Goal: Transaction & Acquisition: Purchase product/service

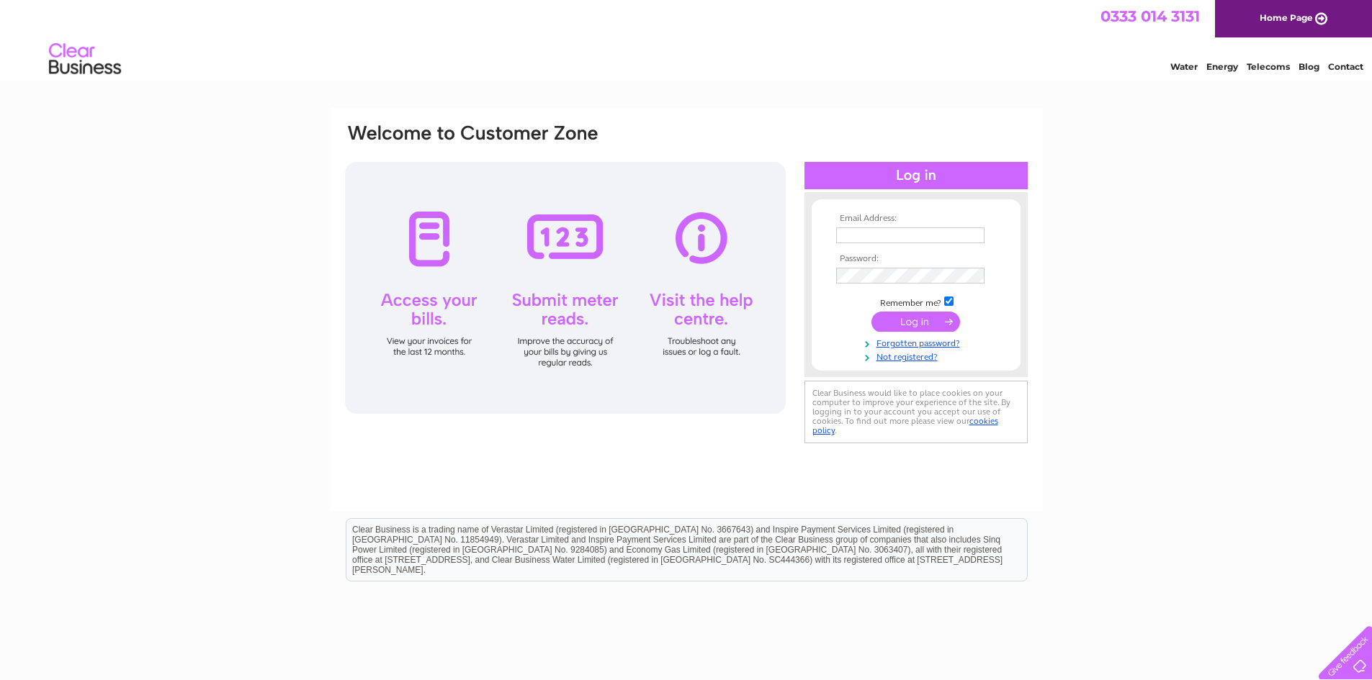
click at [865, 234] on input "text" at bounding box center [910, 236] width 148 height 16
type input "kelly.dawson@esh.uk.com"
click at [764, 286] on div "Email Address: kelly.dawson@esh.uk.com Password:" at bounding box center [685, 285] width 685 height 326
click at [923, 325] on input "submit" at bounding box center [915, 322] width 89 height 20
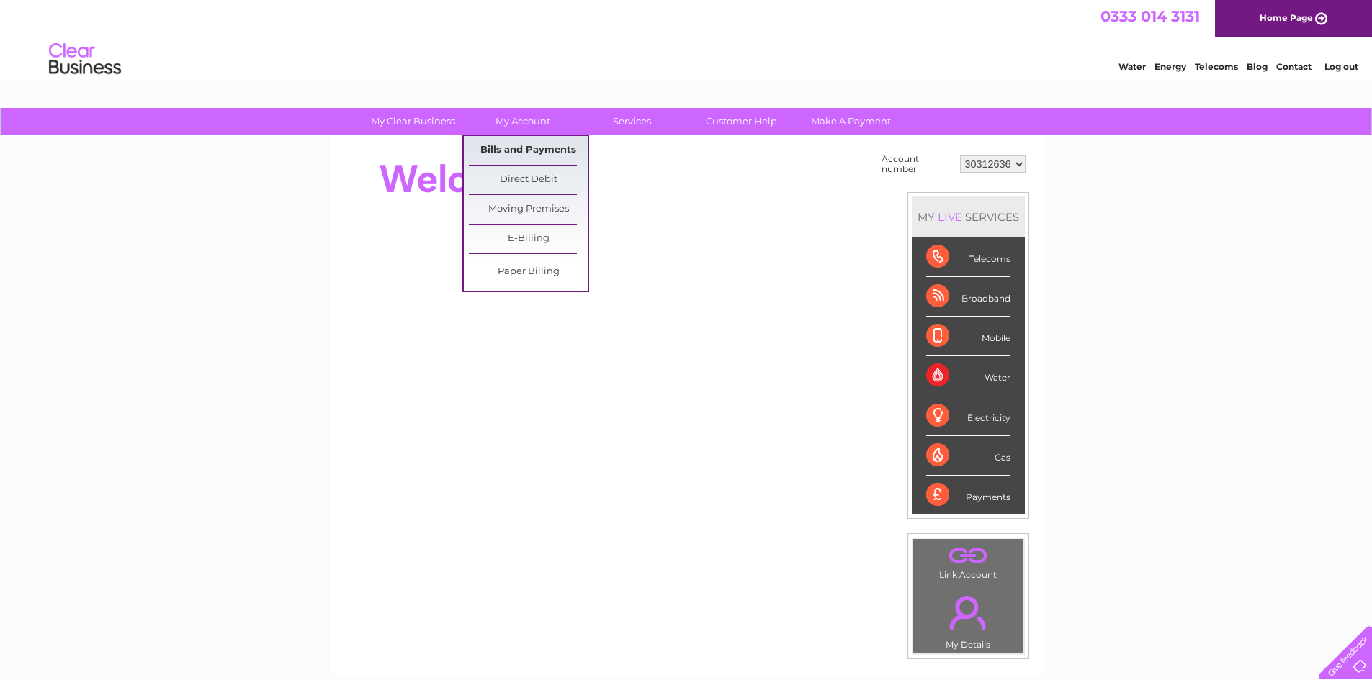
click at [537, 149] on link "Bills and Payments" at bounding box center [528, 150] width 119 height 29
click at [539, 150] on link "Bills and Payments" at bounding box center [528, 150] width 119 height 29
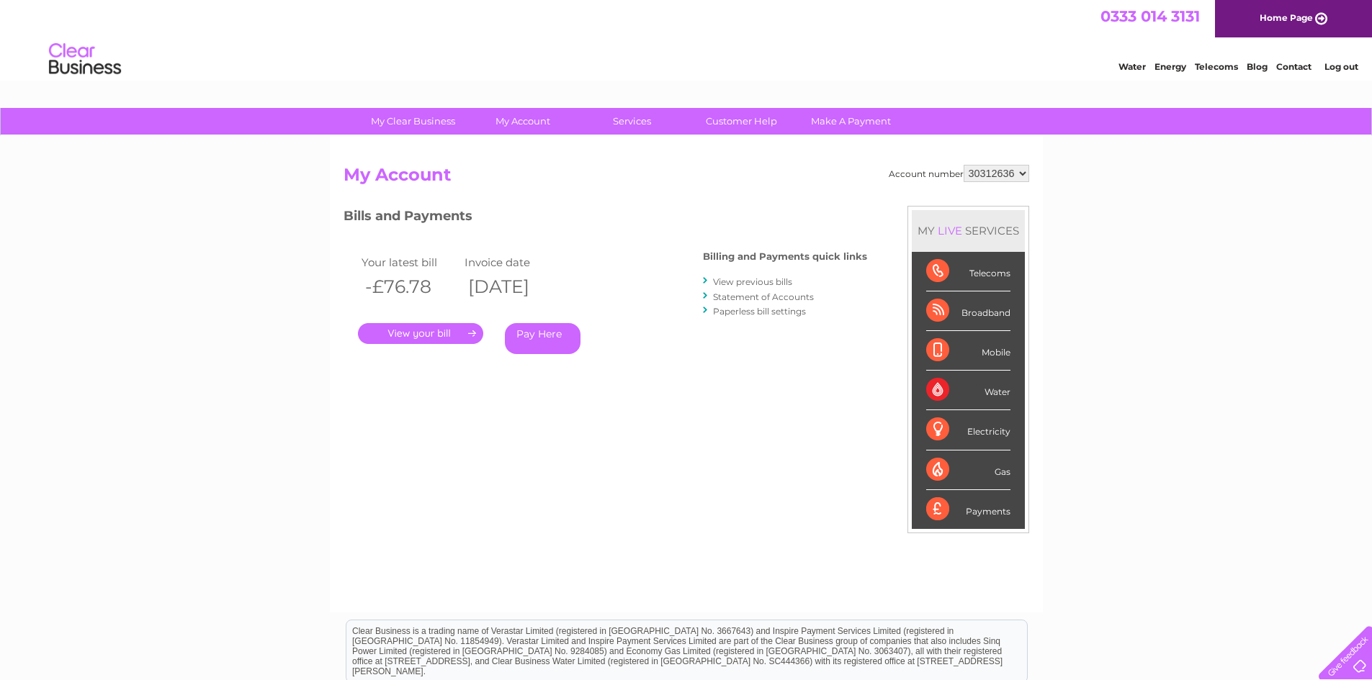
click at [726, 281] on link "View previous bills" at bounding box center [752, 281] width 79 height 11
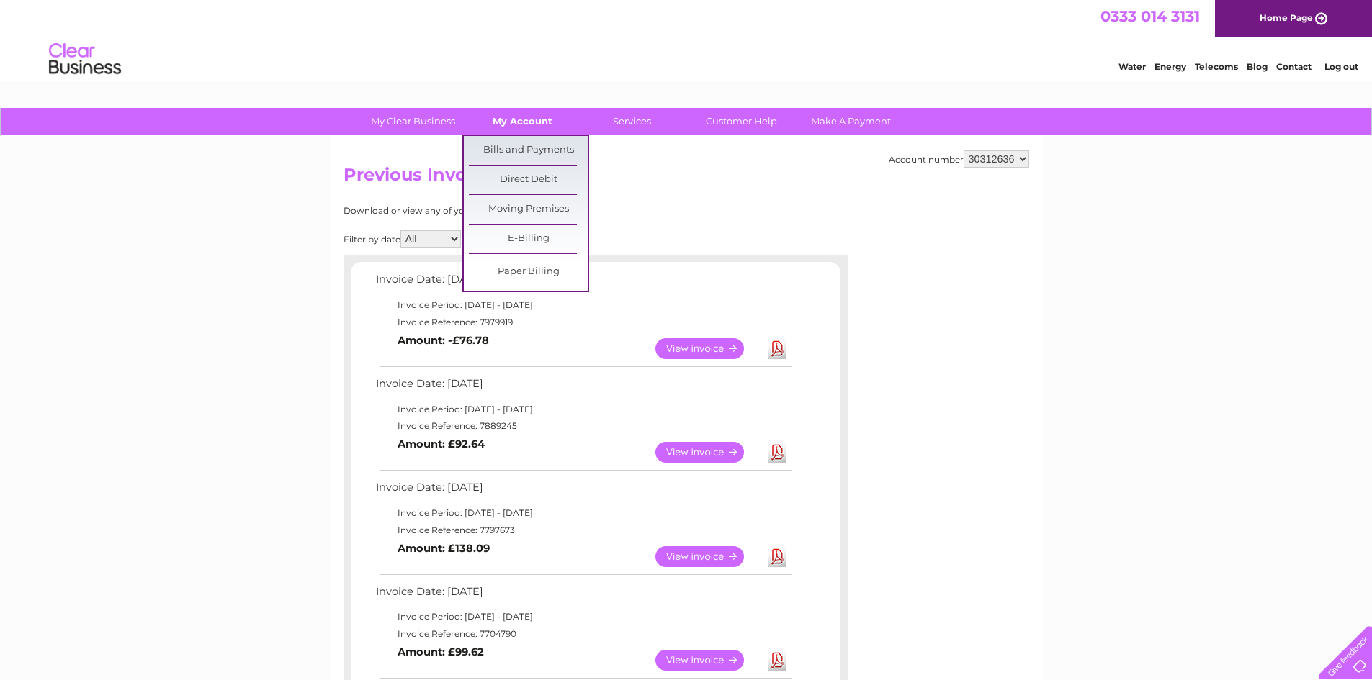
click at [521, 121] on link "My Account" at bounding box center [522, 121] width 119 height 27
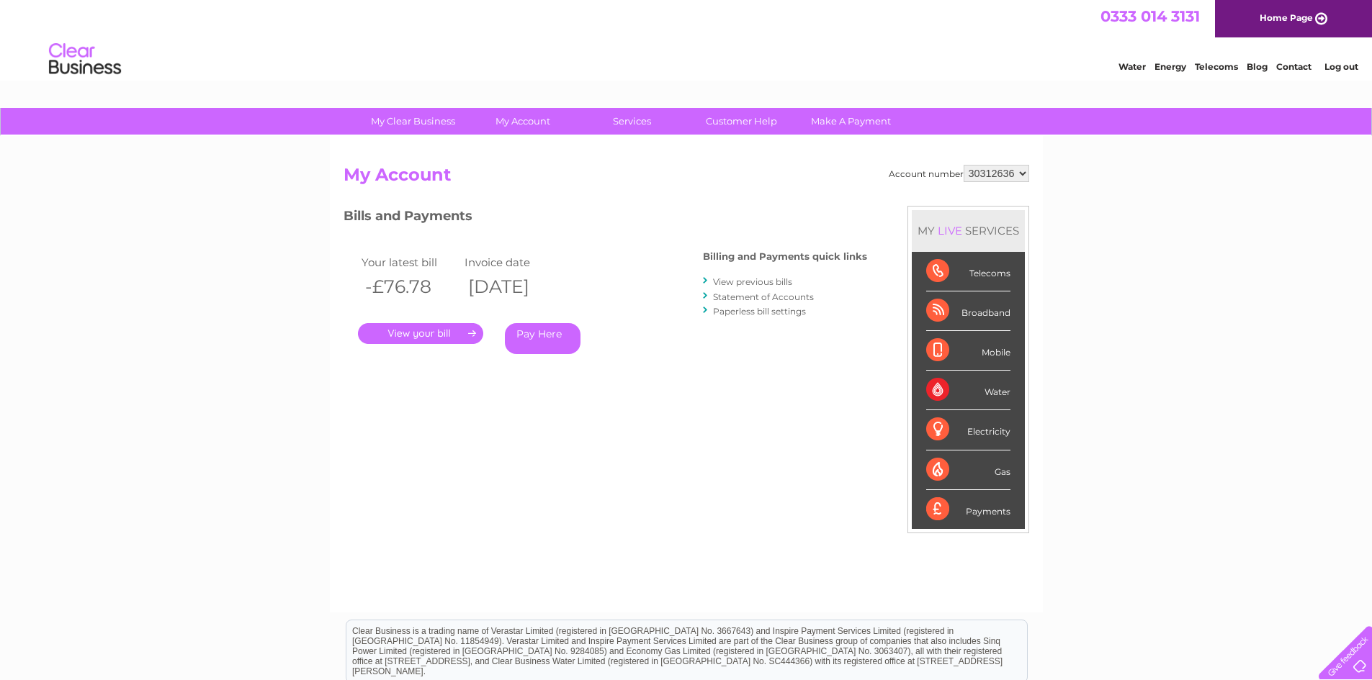
click at [989, 512] on div "Payments" at bounding box center [968, 509] width 84 height 39
click at [934, 514] on div "Payments" at bounding box center [968, 509] width 84 height 39
click at [972, 513] on div "Payments" at bounding box center [968, 509] width 84 height 39
click at [546, 332] on link "Pay Here" at bounding box center [543, 338] width 76 height 31
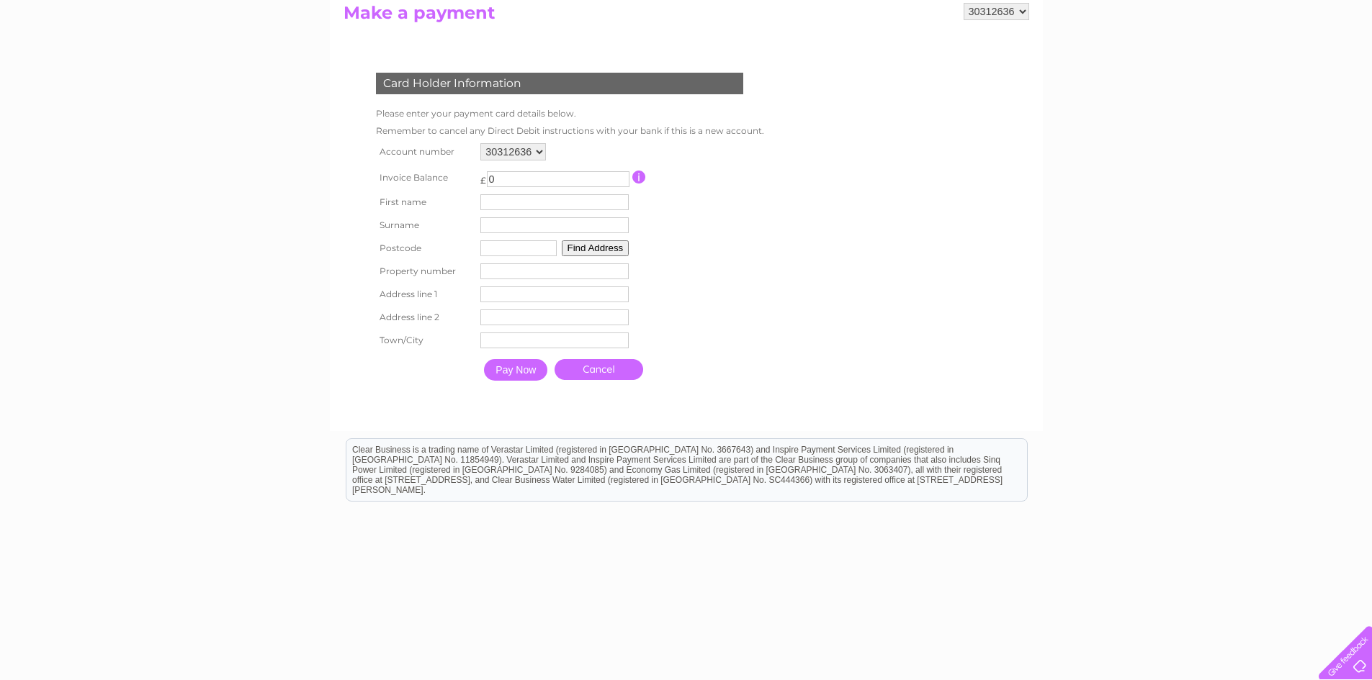
scroll to position [170, 0]
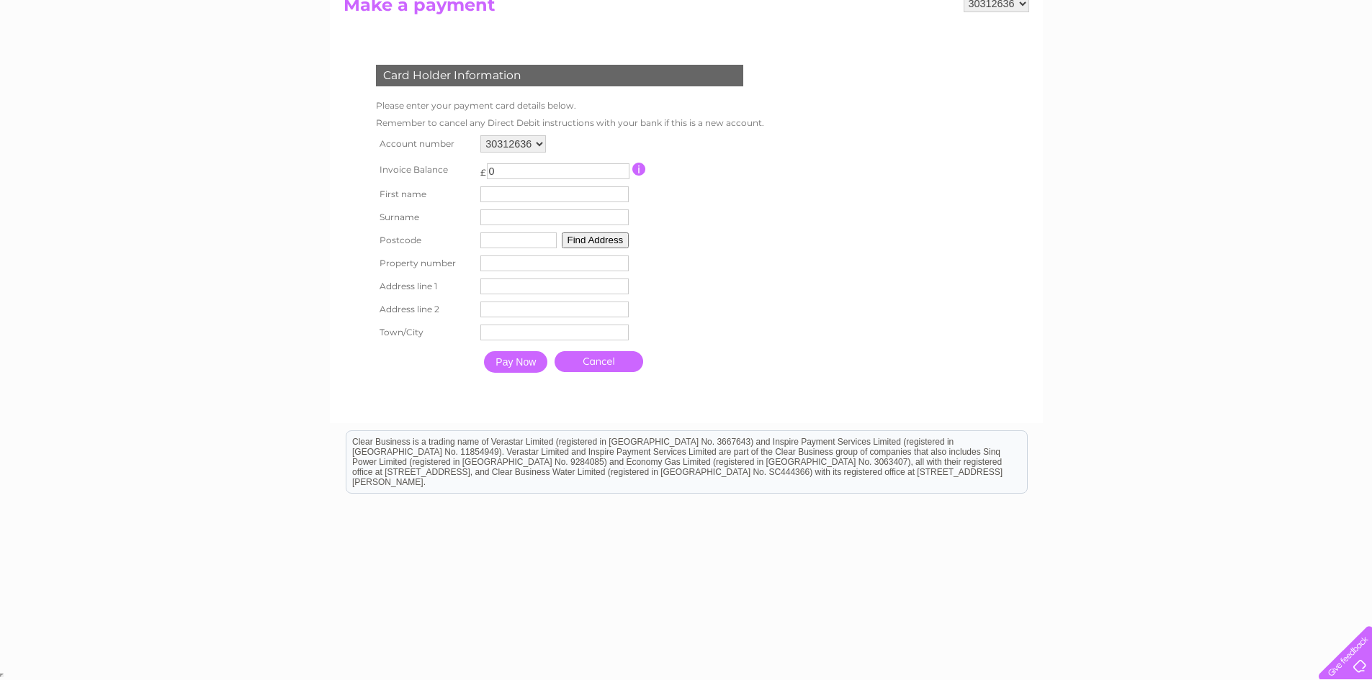
click at [603, 366] on link "Cancel" at bounding box center [598, 361] width 89 height 21
